Goal: Task Accomplishment & Management: Manage account settings

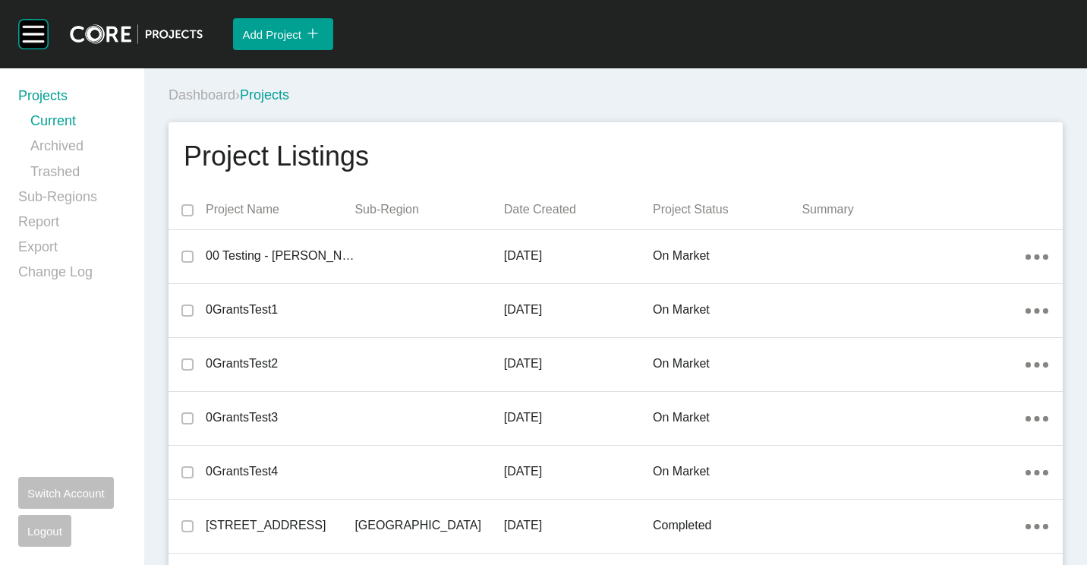
click at [418, 87] on div "Dashboard › Projects" at bounding box center [619, 95] width 900 height 19
click at [604, 92] on div "Dashboard › Projects" at bounding box center [619, 95] width 900 height 19
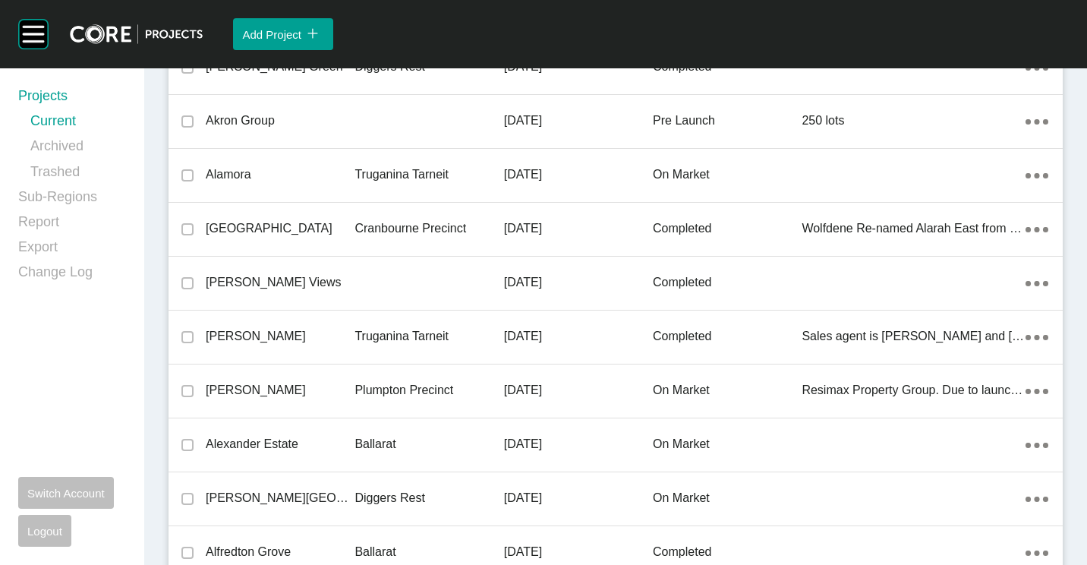
scroll to position [34196, 0]
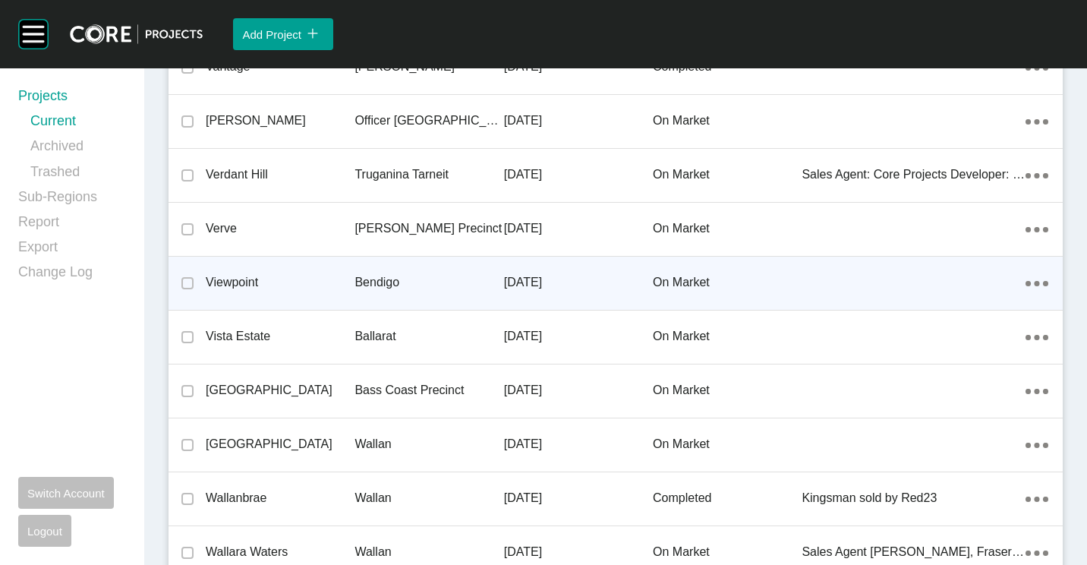
click at [339, 285] on p "Viewpoint" at bounding box center [280, 282] width 149 height 17
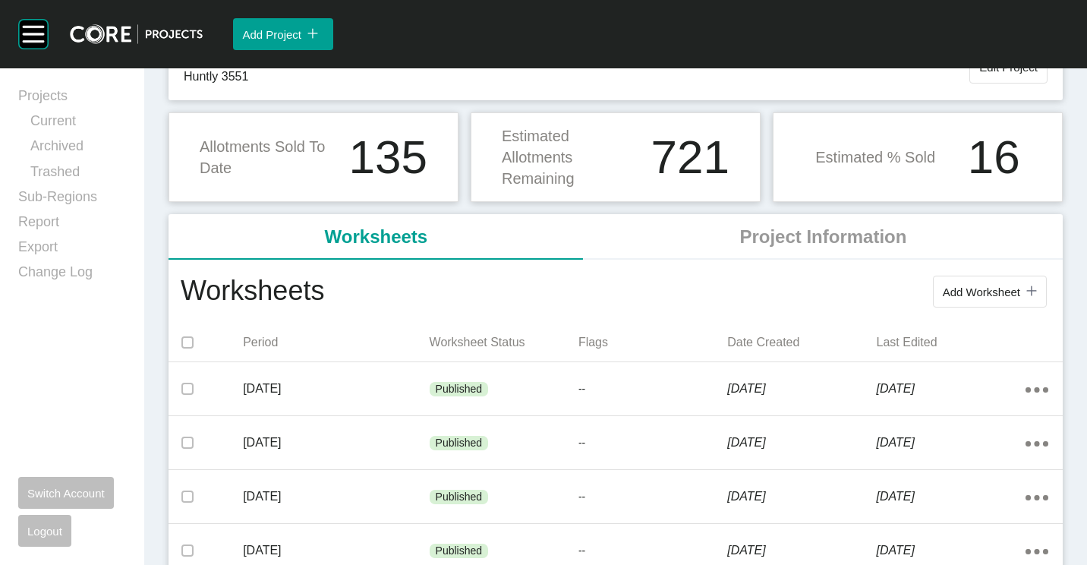
scroll to position [152, 0]
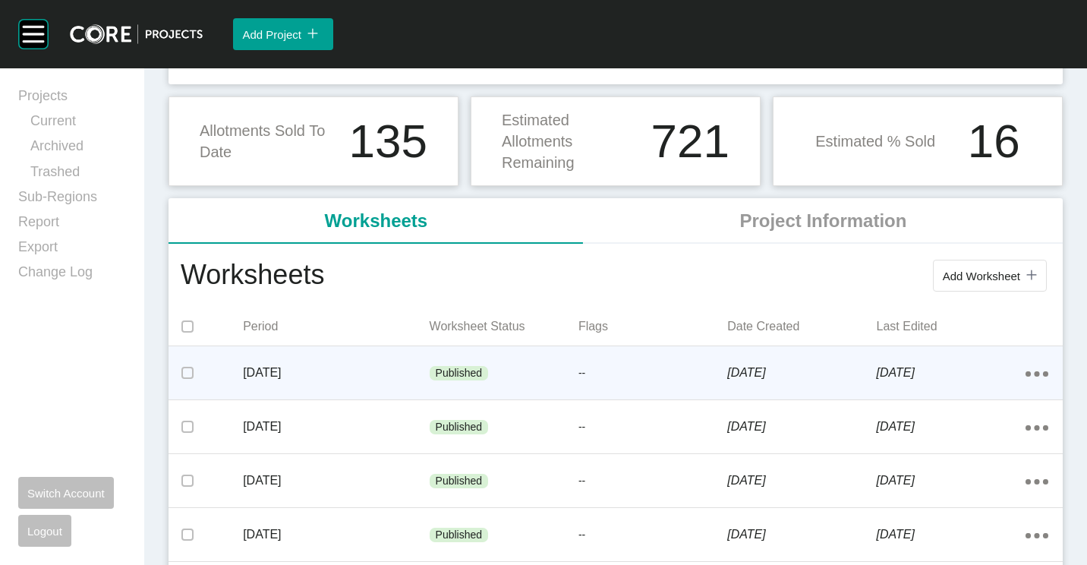
click at [395, 358] on div "[DATE]" at bounding box center [336, 372] width 186 height 47
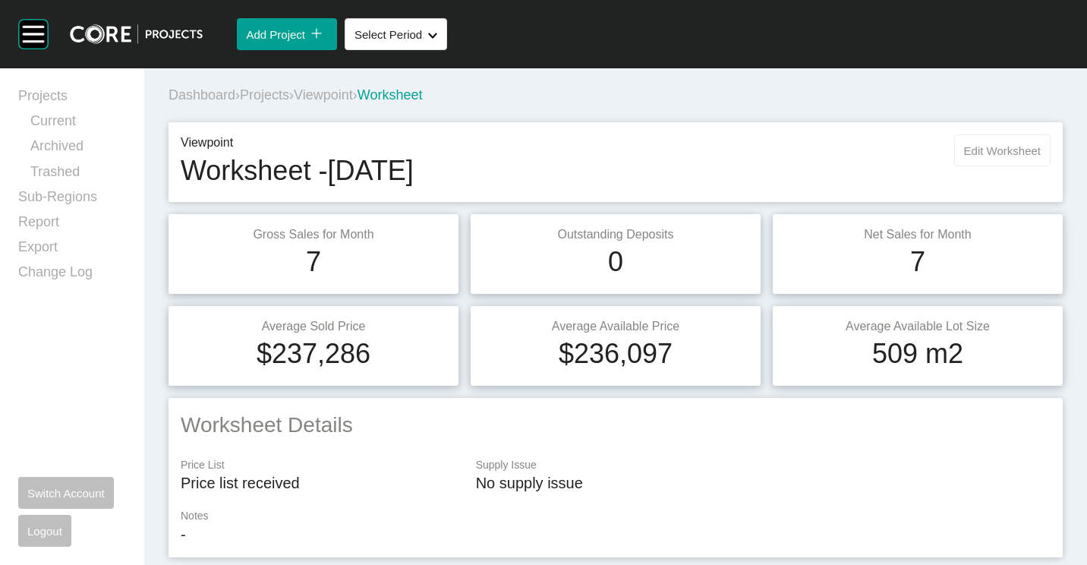
click at [997, 157] on button "Edit Worksheet" at bounding box center [1002, 150] width 96 height 32
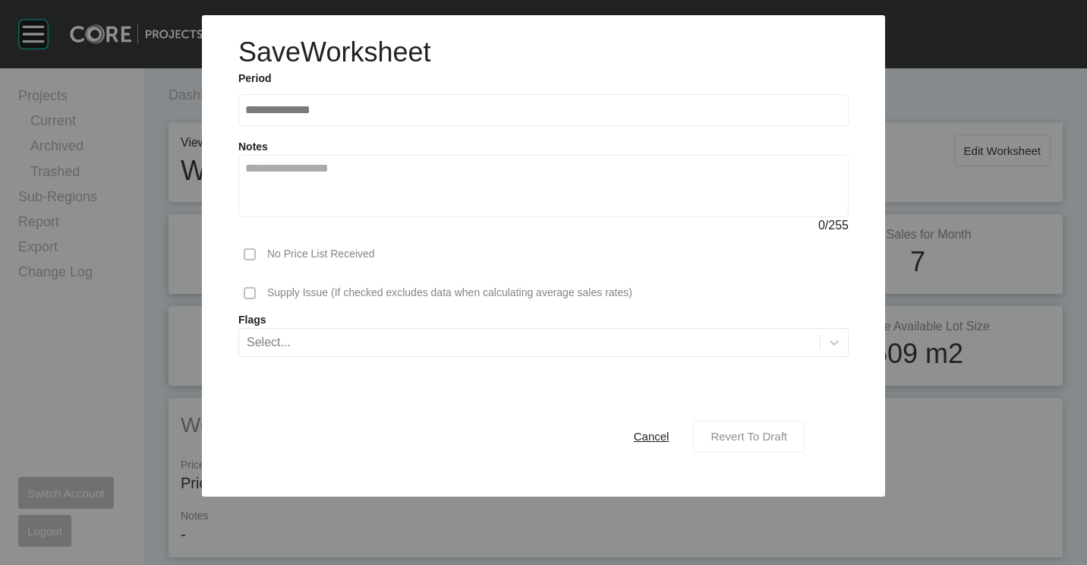
click at [763, 426] on div "Revert To Draft" at bounding box center [749, 436] width 84 height 20
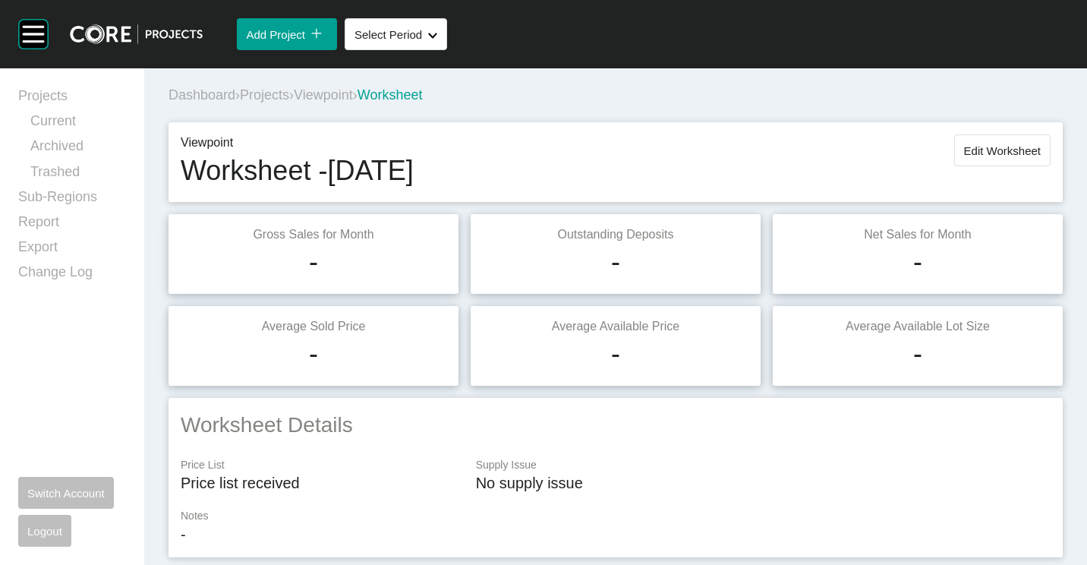
click at [993, 136] on button "Edit Worksheet" at bounding box center [1002, 150] width 96 height 32
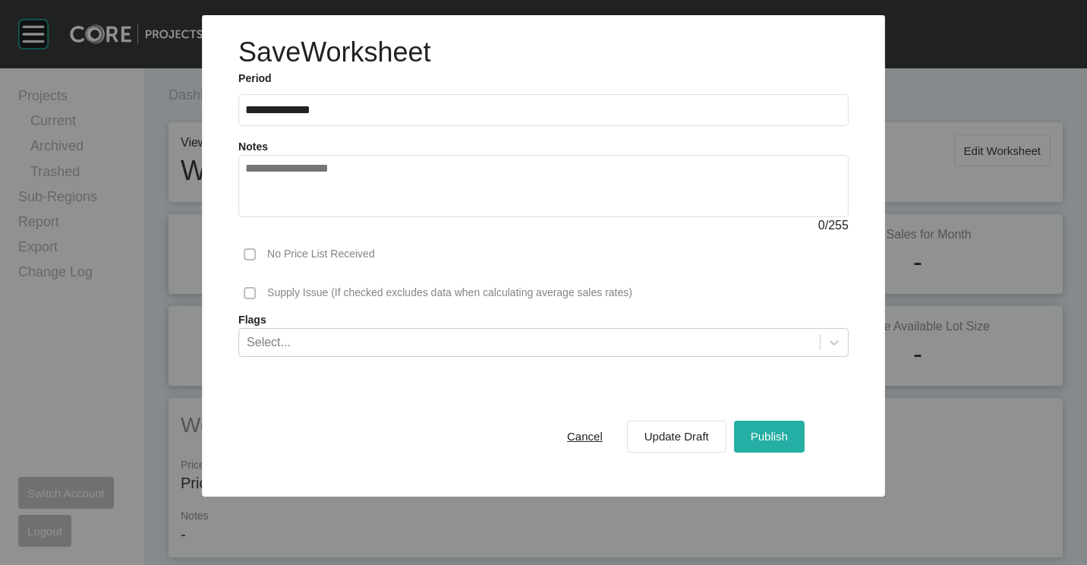
click at [767, 432] on span "Publish" at bounding box center [769, 436] width 37 height 13
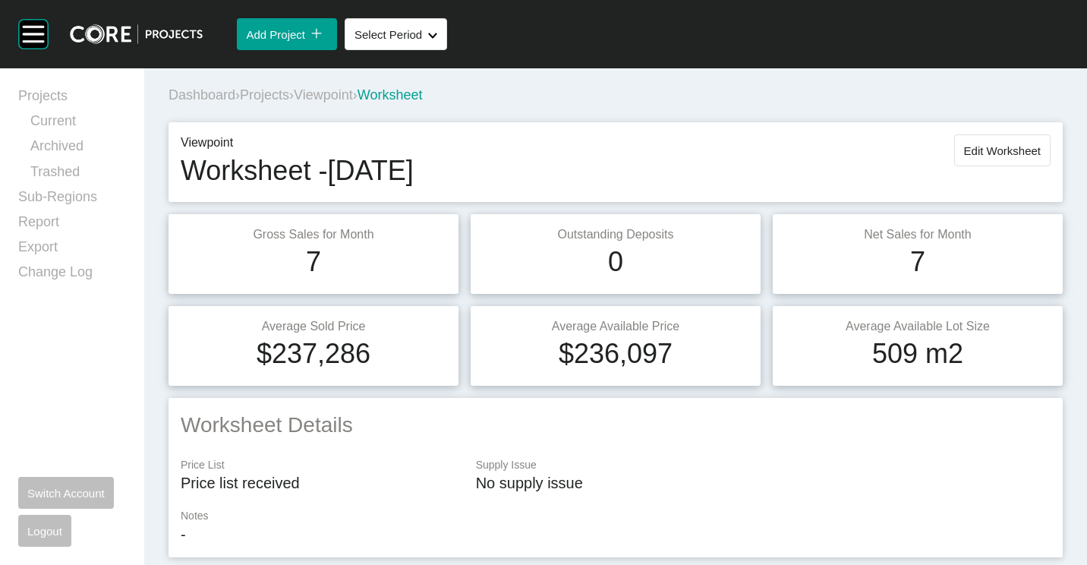
click at [276, 93] on span "Projects" at bounding box center [264, 94] width 49 height 15
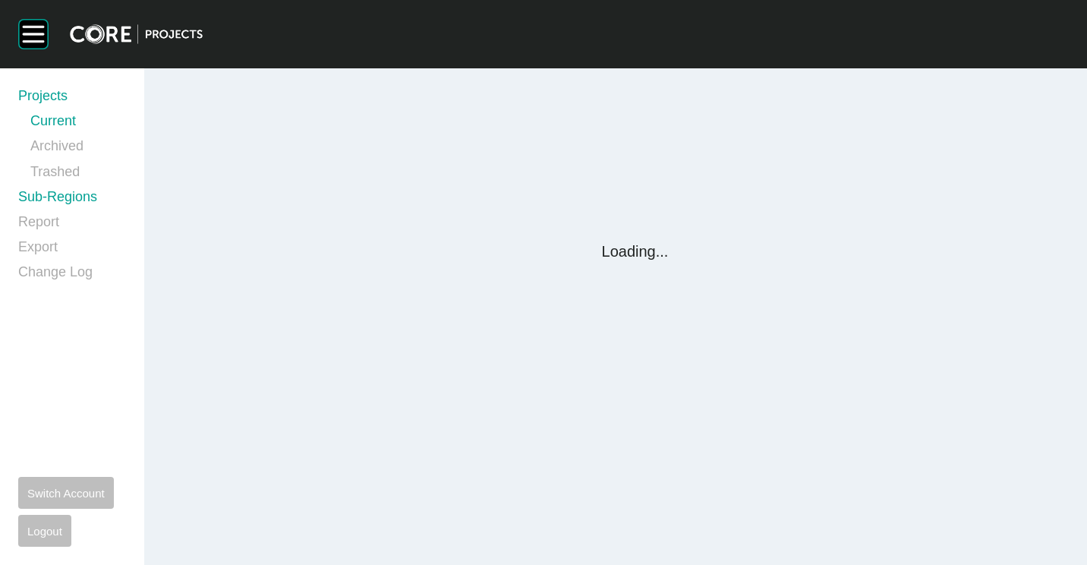
click at [67, 196] on link "Sub-Regions" at bounding box center [72, 199] width 108 height 25
click at [77, 197] on link "Sub-Regions" at bounding box center [72, 199] width 108 height 25
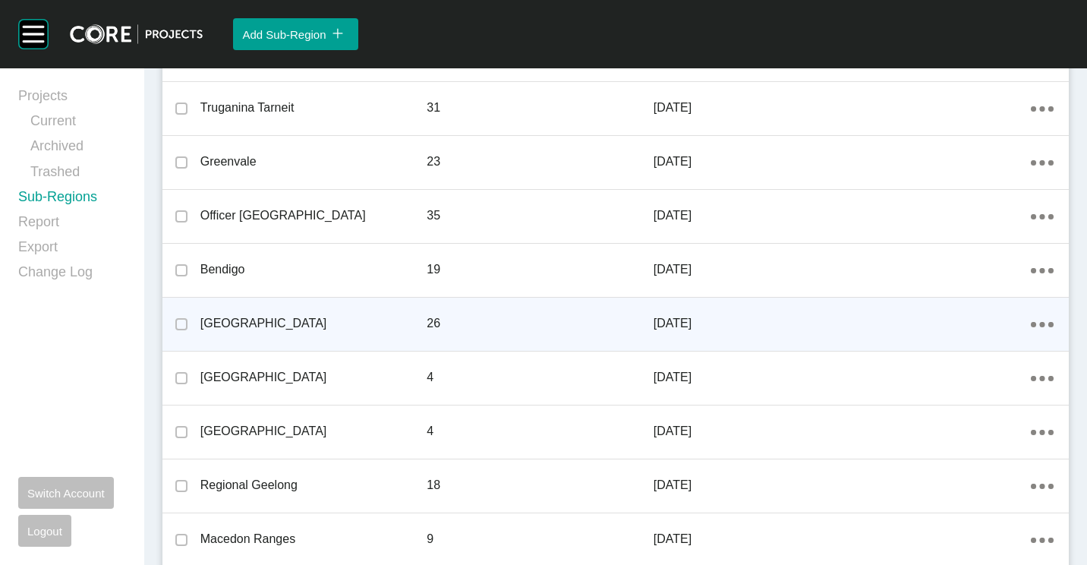
scroll to position [290, 0]
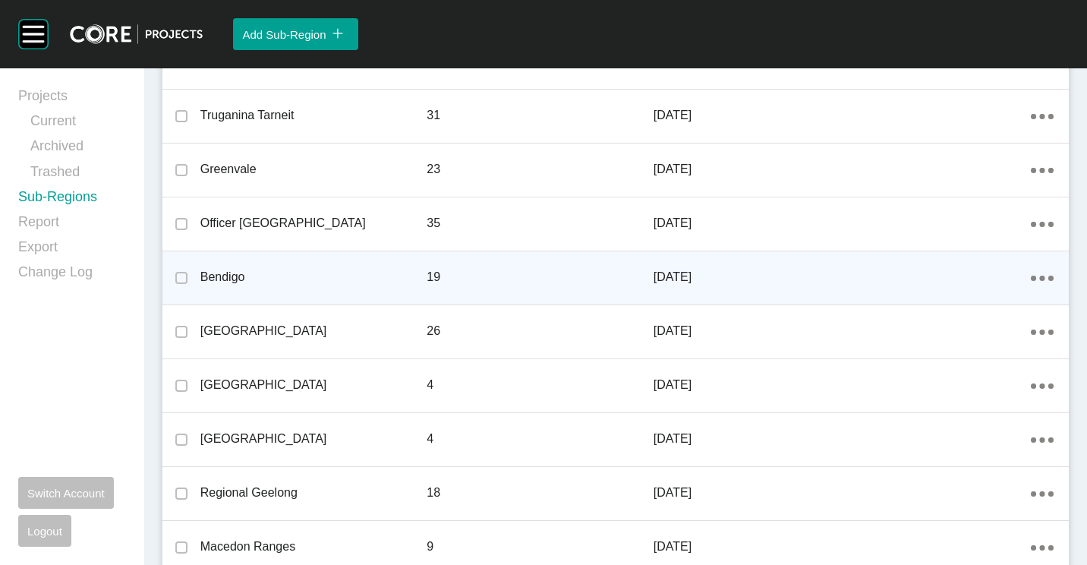
click at [1032, 276] on icon "Action Menu Dots Copy 6 Created with Sketch." at bounding box center [1042, 278] width 23 height 5
click at [954, 277] on div "View Edit Delete" at bounding box center [977, 280] width 56 height 84
click at [974, 274] on link "Edit" at bounding box center [976, 280] width 41 height 23
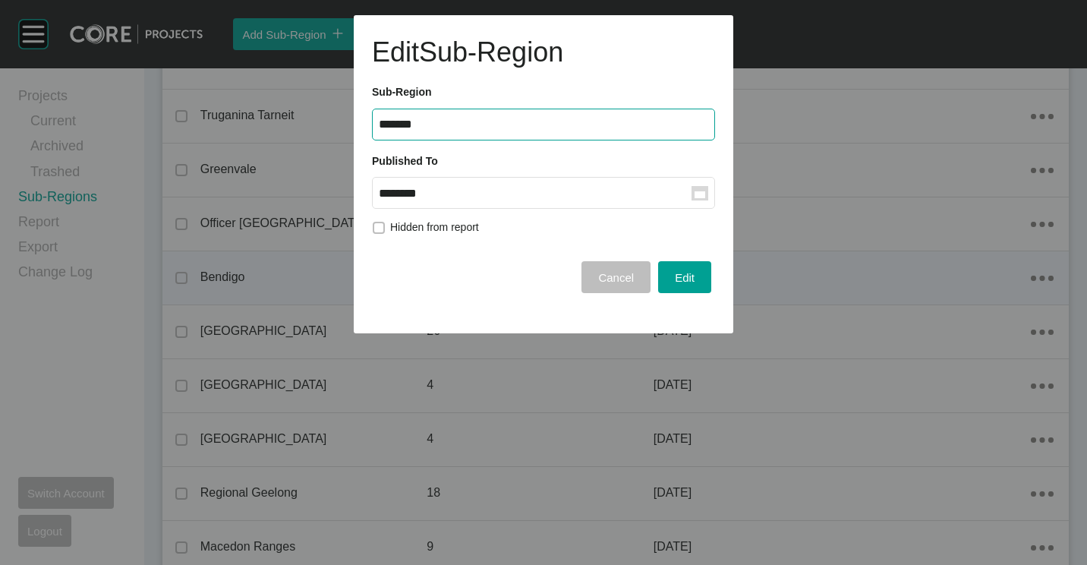
click at [696, 191] on rect at bounding box center [700, 194] width 11 height 7
click at [692, 191] on input "********" at bounding box center [535, 193] width 313 height 13
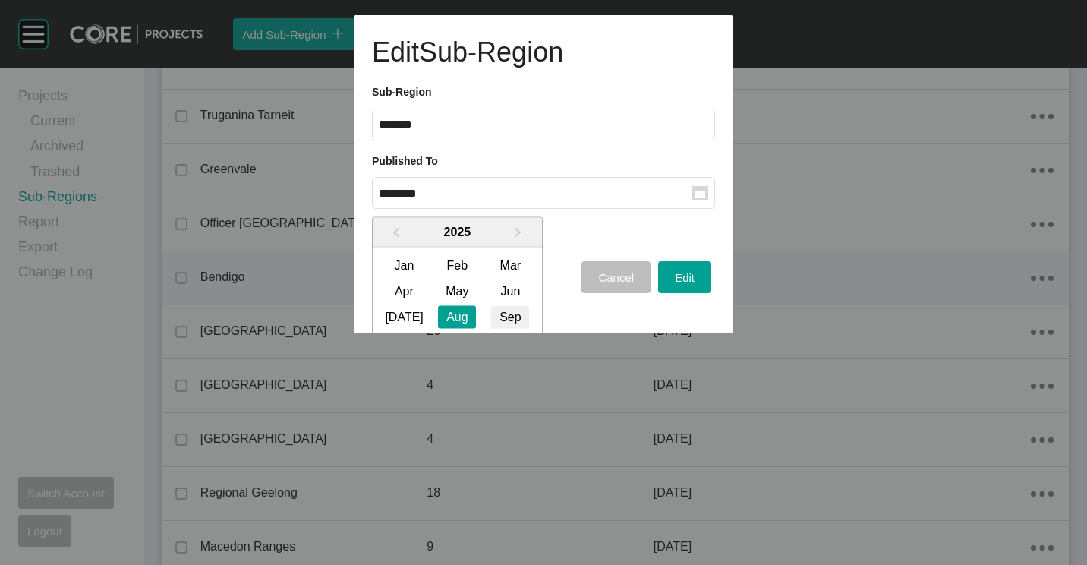
click at [495, 317] on div "Sep" at bounding box center [510, 316] width 38 height 23
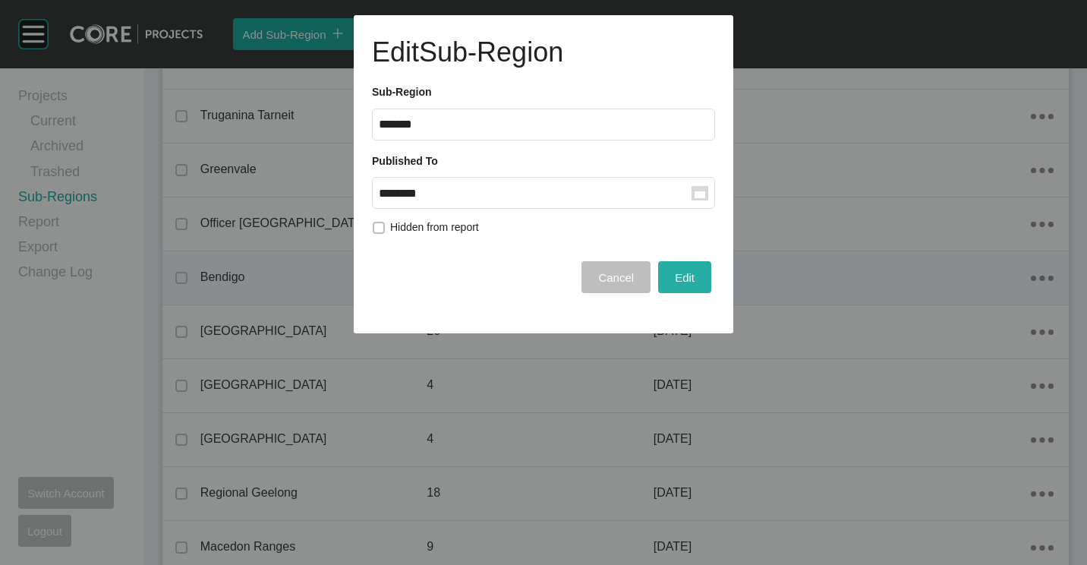
click at [685, 282] on span "Edit" at bounding box center [685, 277] width 20 height 13
